Goal: Task Accomplishment & Management: Manage account settings

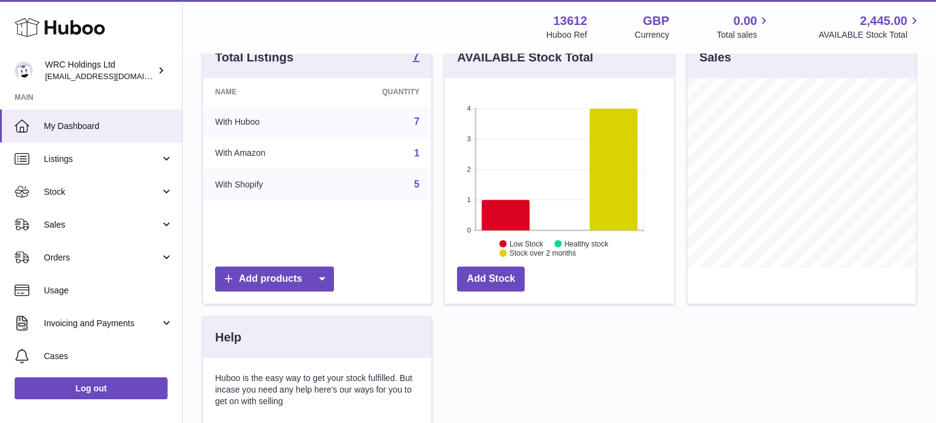
scroll to position [142, 0]
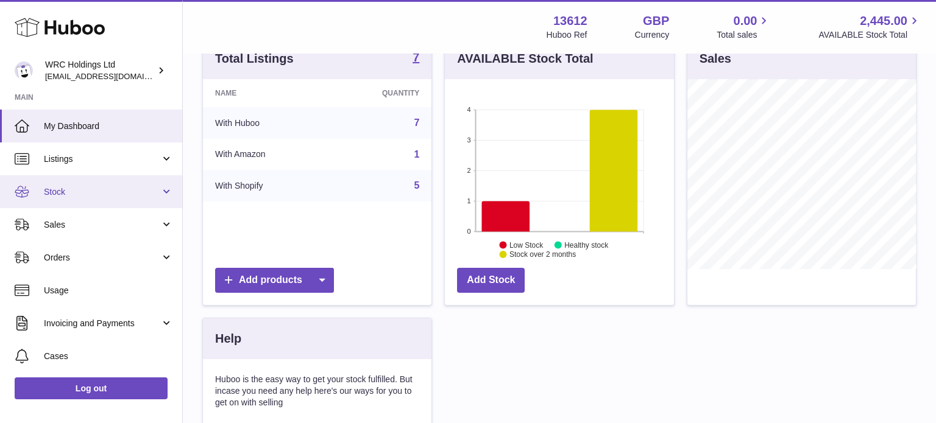
click at [74, 197] on link "Stock" at bounding box center [91, 191] width 182 height 33
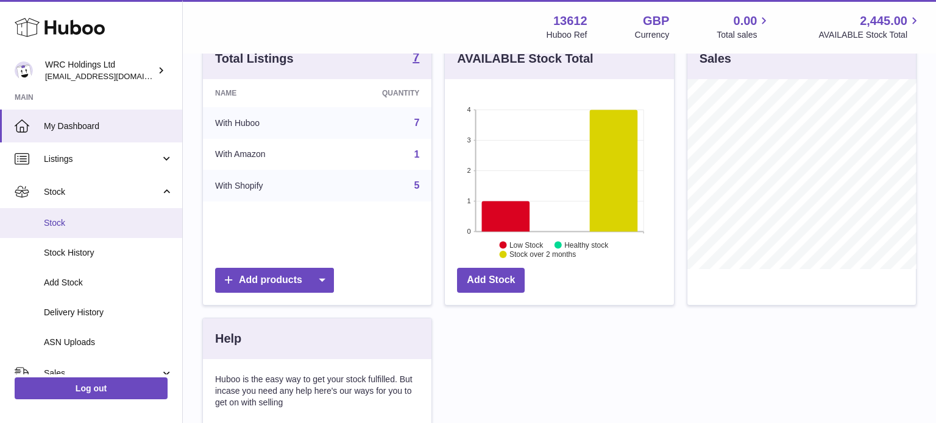
click at [85, 232] on link "Stock" at bounding box center [91, 223] width 182 height 30
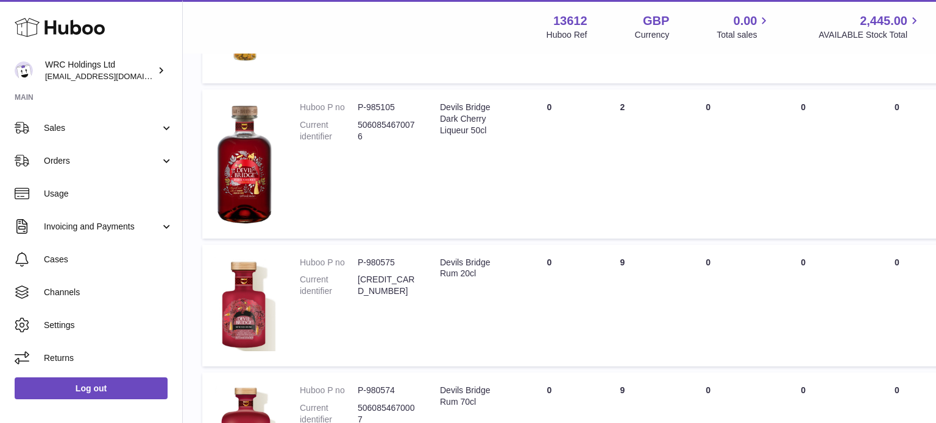
scroll to position [699, 0]
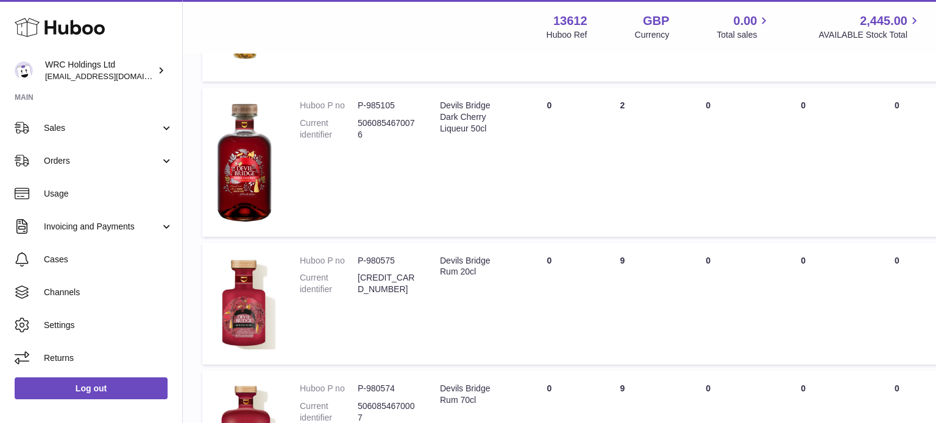
click at [470, 314] on td "Description Devils Bridge Rum 20cl" at bounding box center [470, 304] width 85 height 122
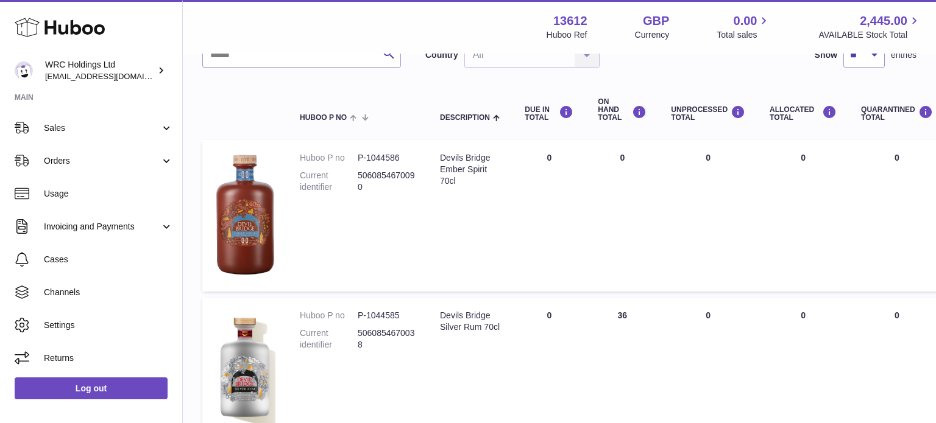
scroll to position [96, 0]
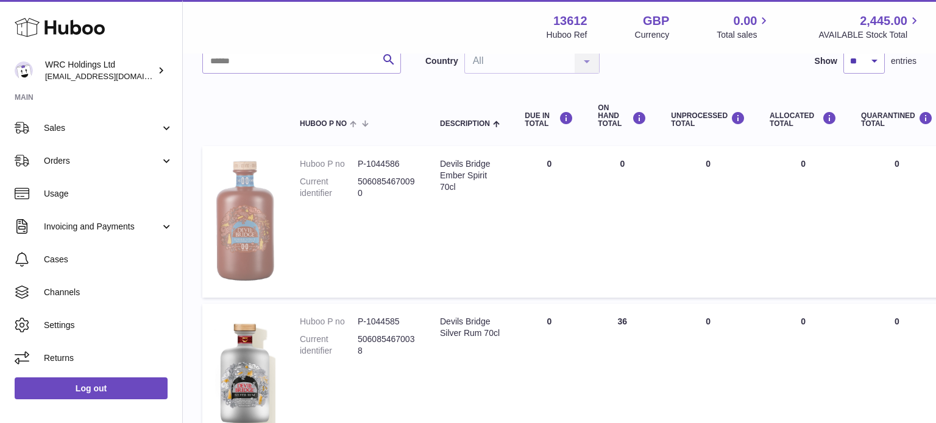
click at [242, 200] on img at bounding box center [244, 220] width 61 height 124
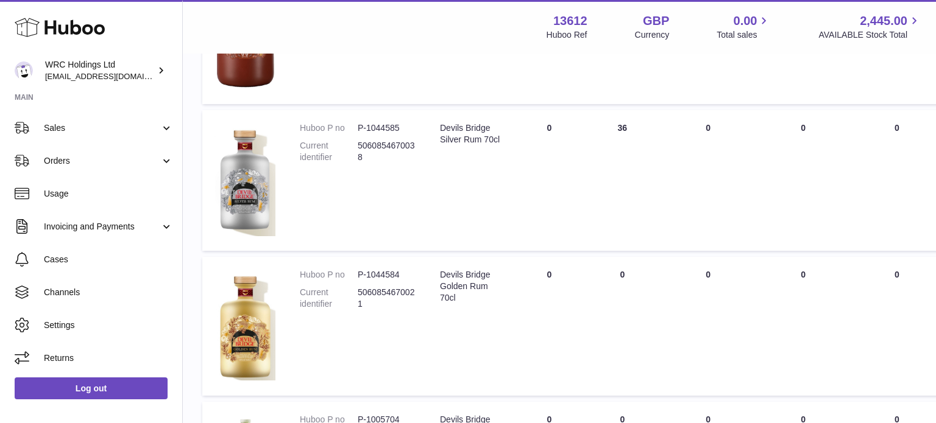
scroll to position [0, 0]
